Goal: Transaction & Acquisition: Book appointment/travel/reservation

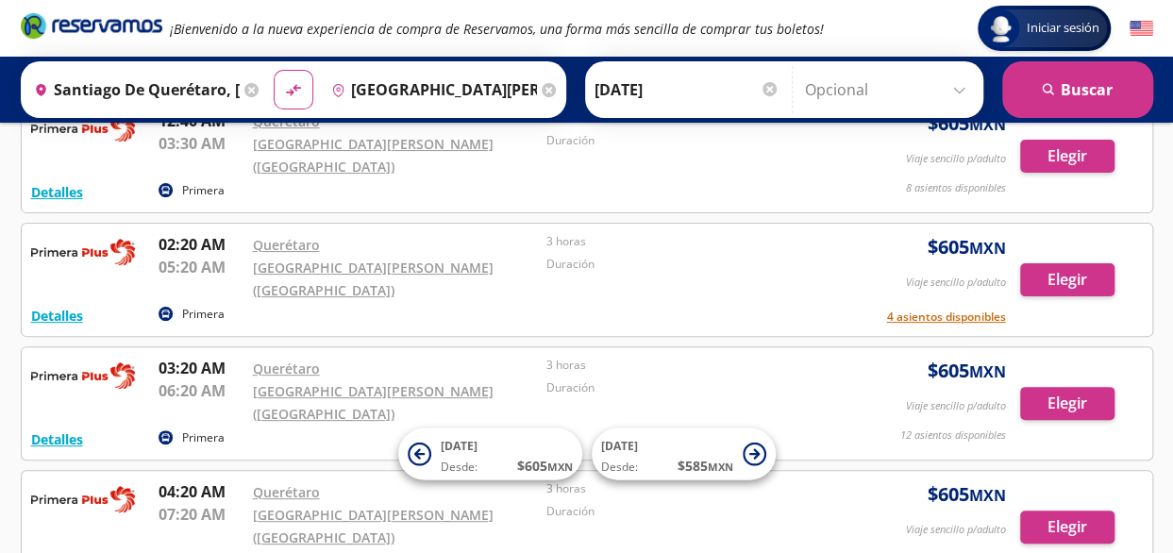
scroll to position [113, 0]
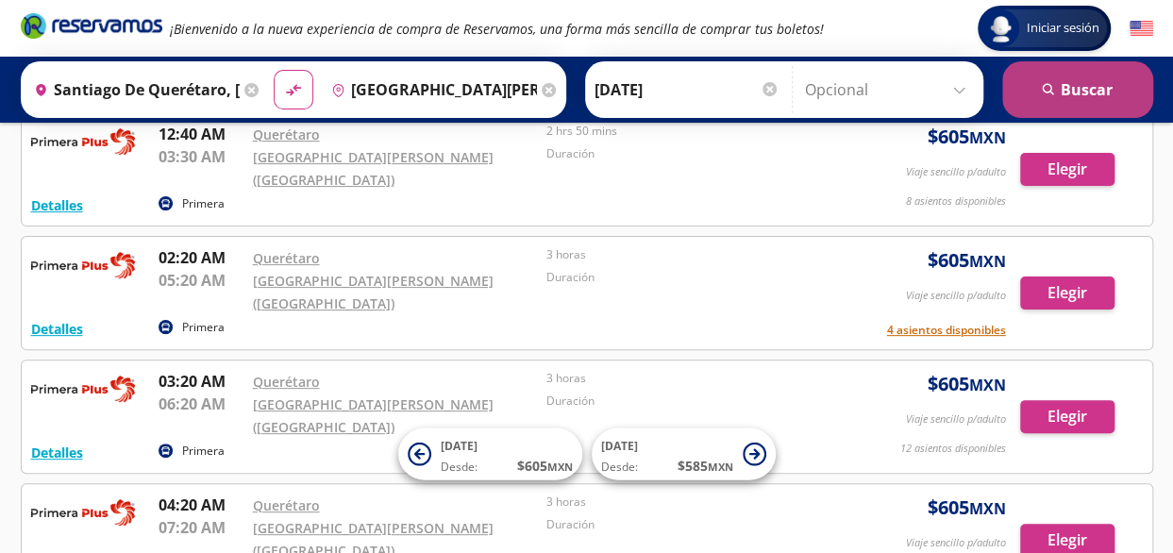
click at [1049, 101] on button "search [GEOGRAPHIC_DATA]" at bounding box center [1077, 89] width 151 height 57
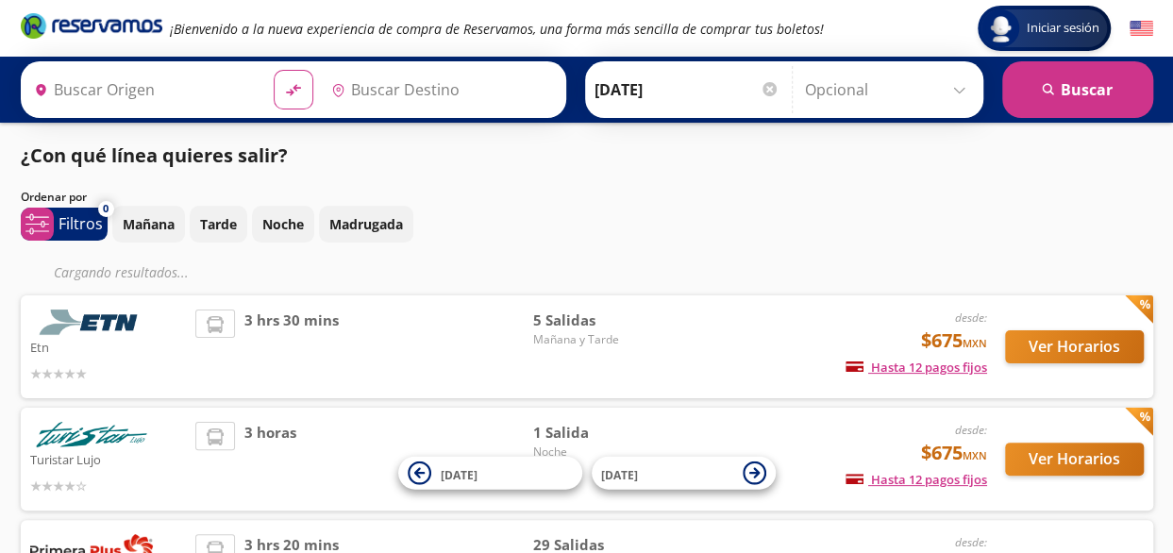
type input "Santiago de Querétaro, [GEOGRAPHIC_DATA]"
type input "[GEOGRAPHIC_DATA][PERSON_NAME] ([GEOGRAPHIC_DATA]), [GEOGRAPHIC_DATA]"
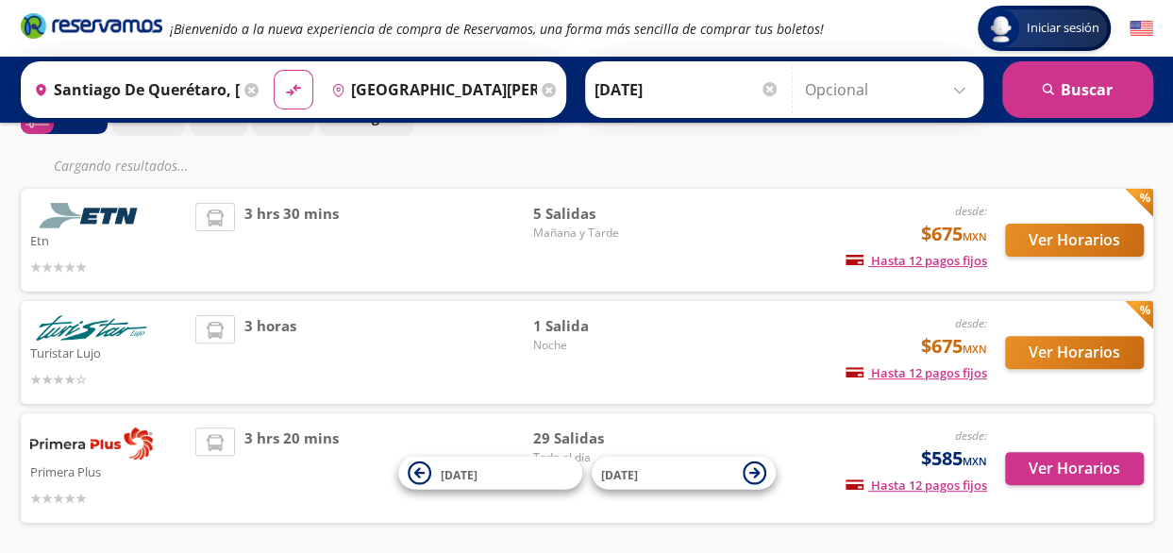
scroll to position [115, 0]
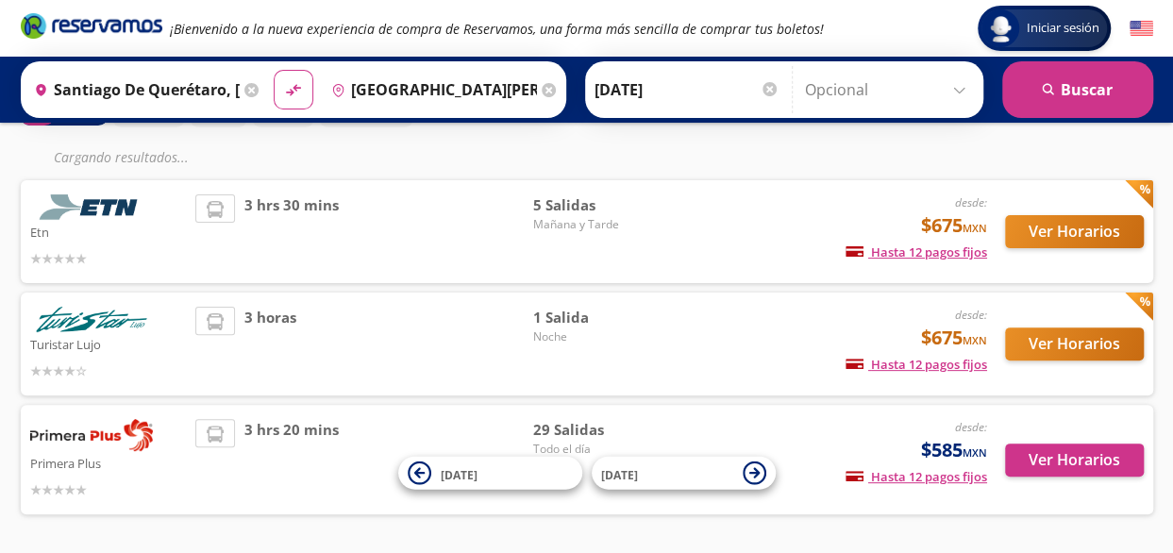
click at [472, 239] on div "3 hrs 30 mins" at bounding box center [363, 231] width 337 height 75
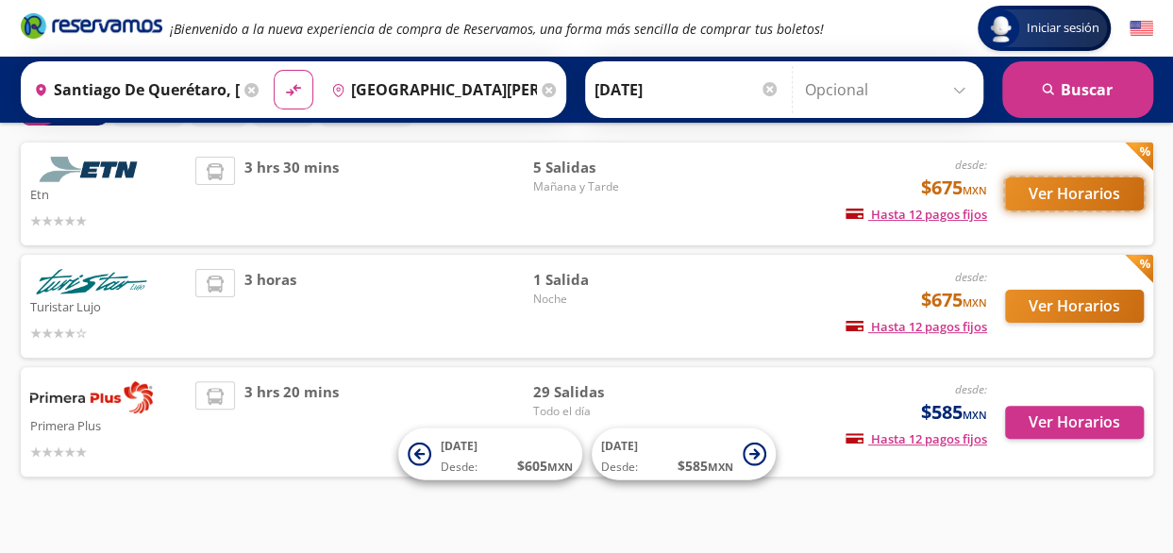
click at [1040, 193] on button "Ver Horarios" at bounding box center [1074, 193] width 139 height 33
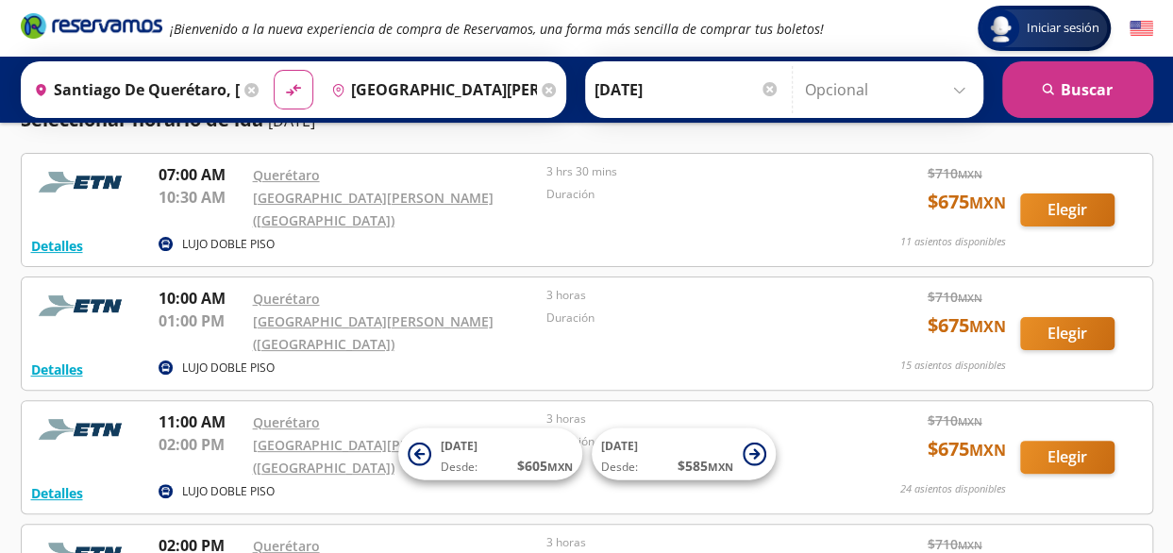
scroll to position [75, 0]
